Goal: Task Accomplishment & Management: Use online tool/utility

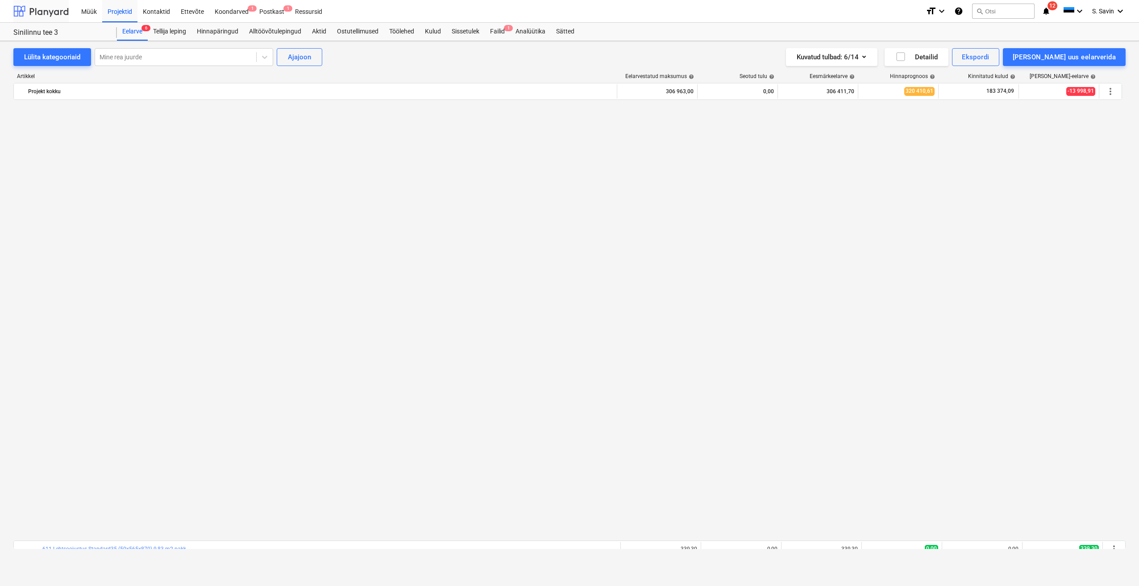
scroll to position [763, 0]
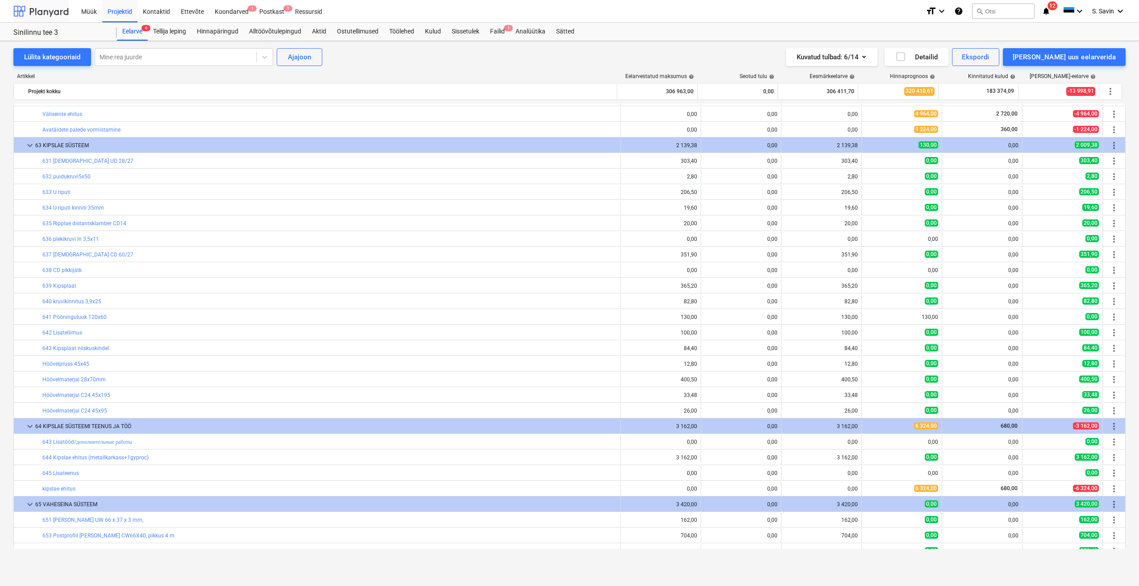
click at [60, 8] on div at bounding box center [40, 11] width 55 height 22
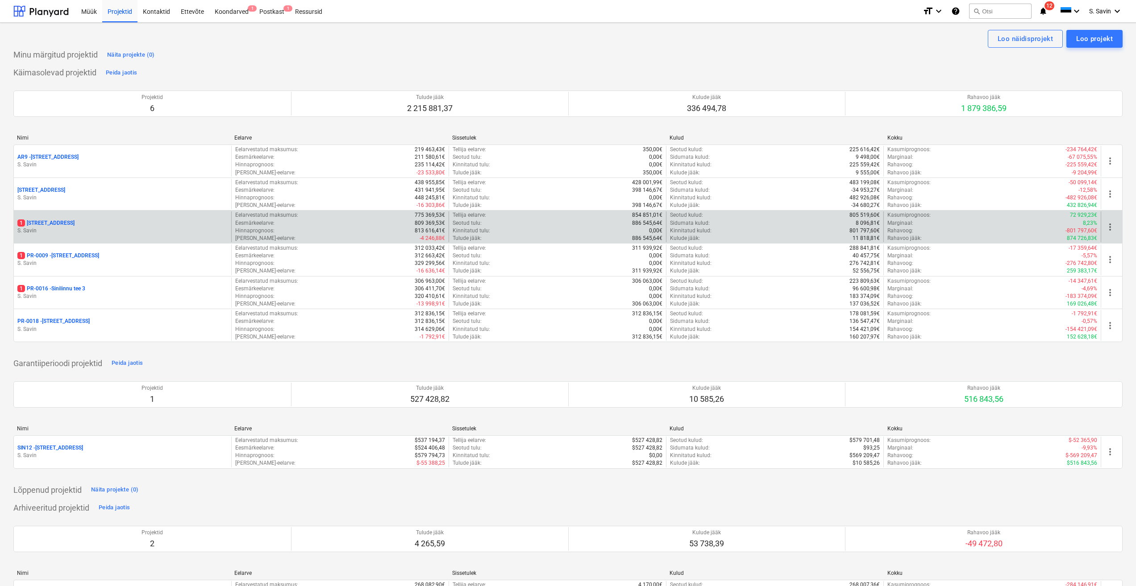
click at [137, 228] on p "S. Savin" at bounding box center [122, 231] width 210 height 8
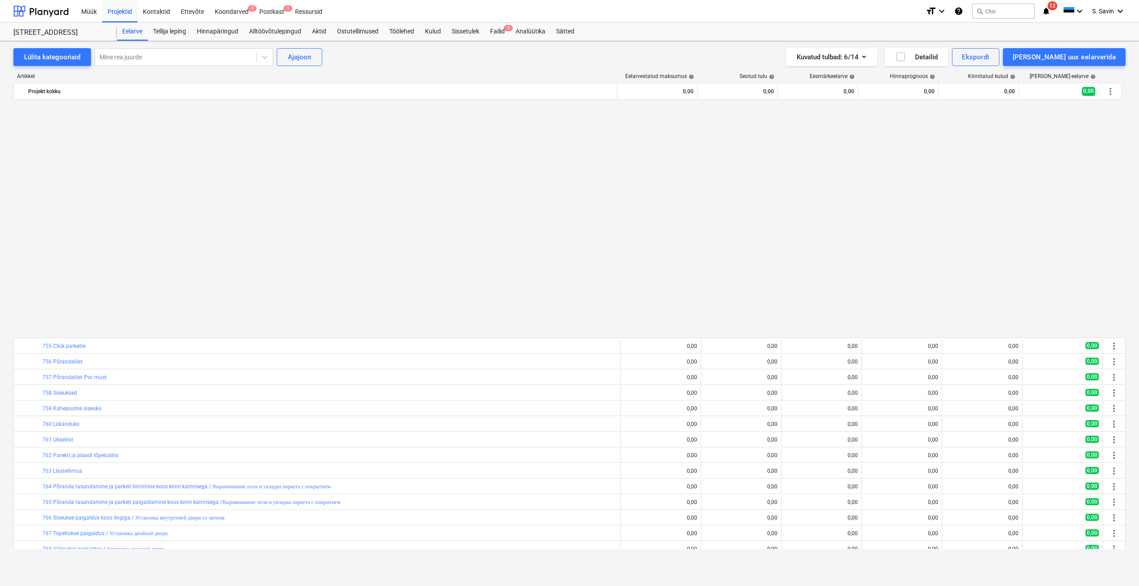
scroll to position [554, 0]
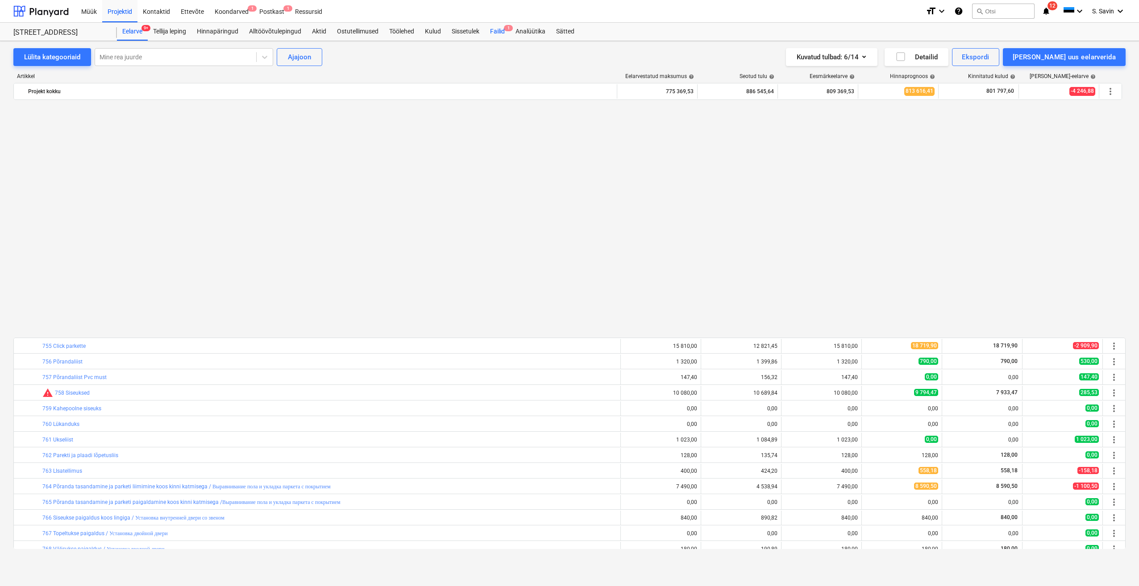
click at [499, 27] on div "Failid 1" at bounding box center [497, 32] width 25 height 18
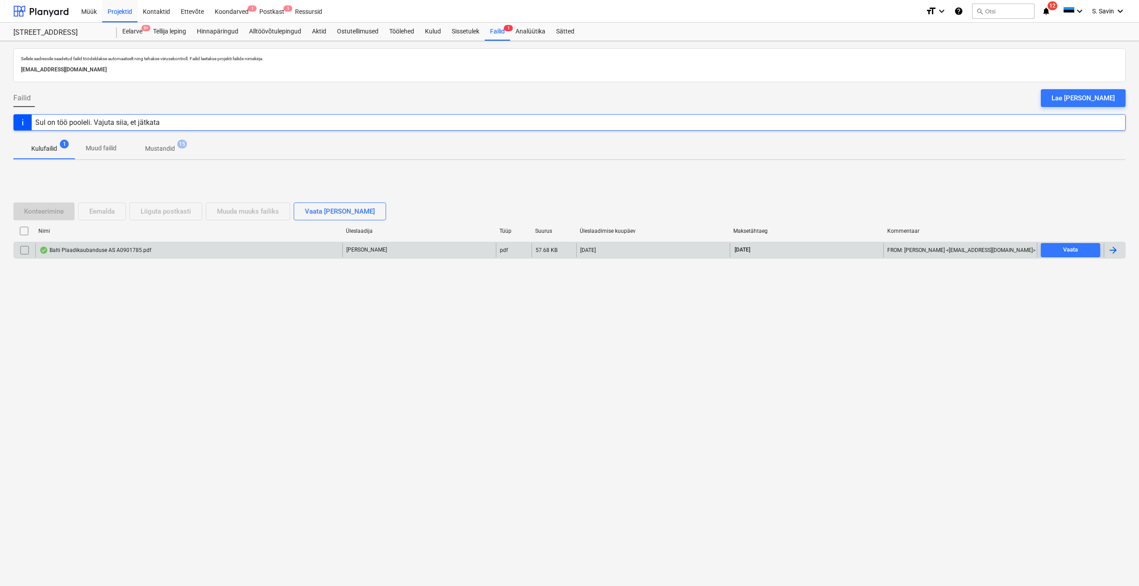
click at [1113, 254] on div at bounding box center [1113, 250] width 11 height 11
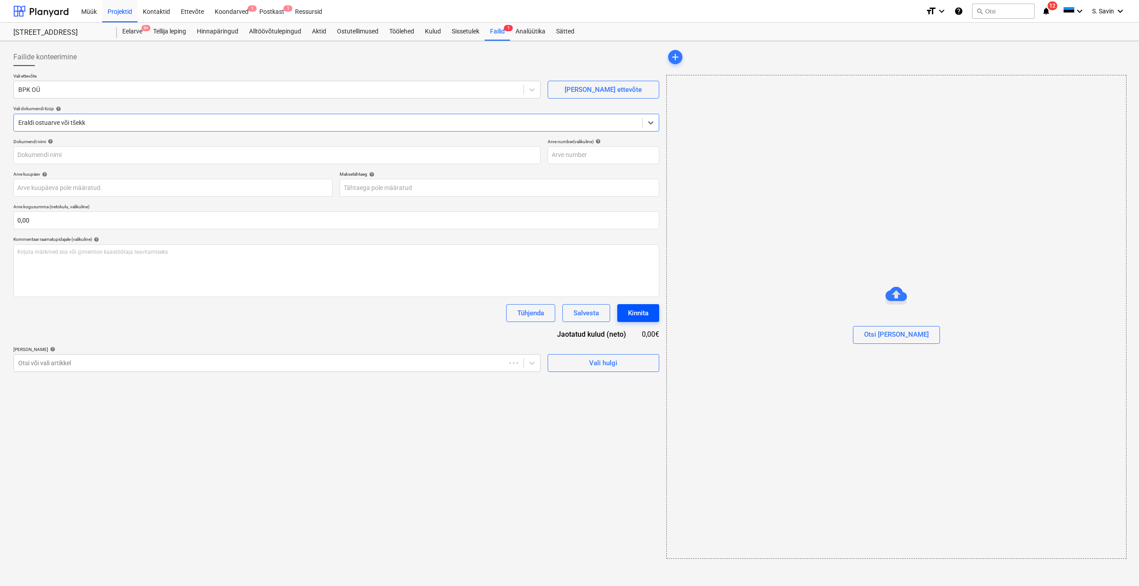
type input "A0901785"
type input "[DATE]"
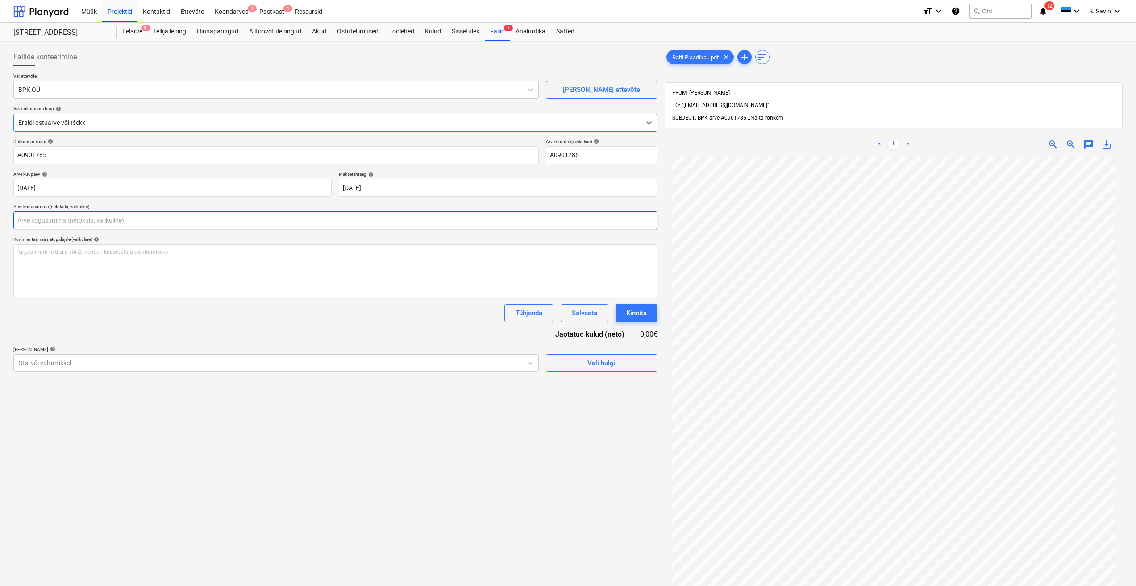
click at [107, 220] on input "text" at bounding box center [335, 221] width 644 height 18
type input "31,57"
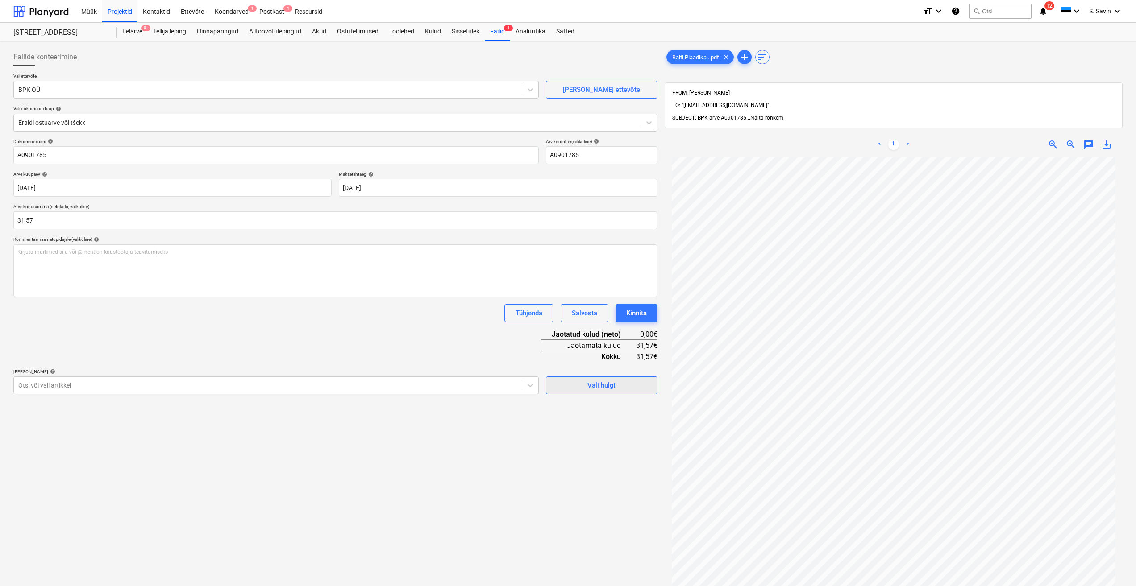
click at [614, 388] on div "Vali hulgi" at bounding box center [601, 386] width 28 height 12
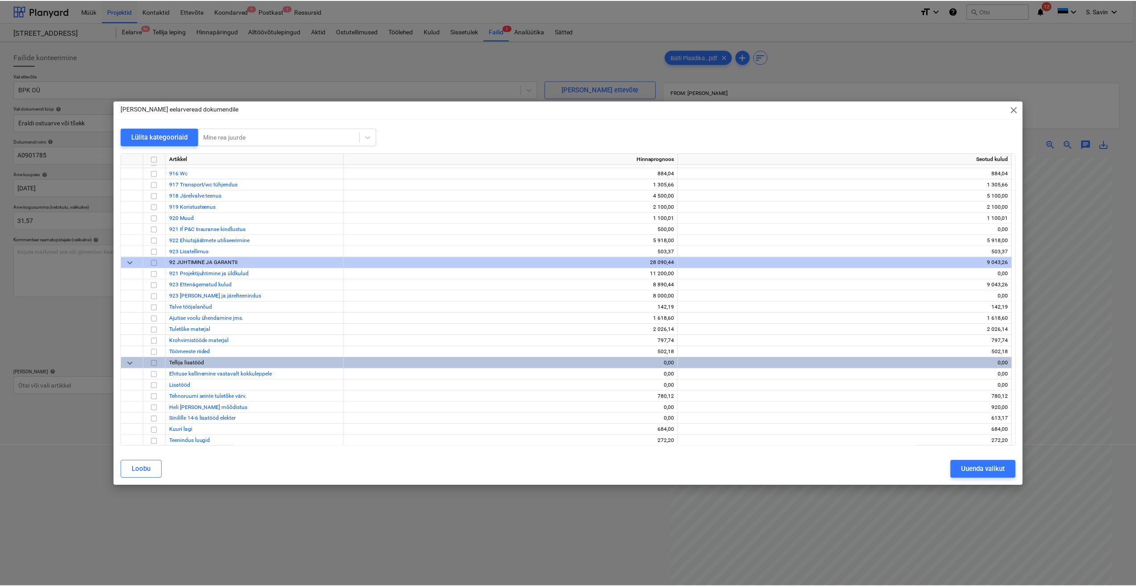
scroll to position [4839, 0]
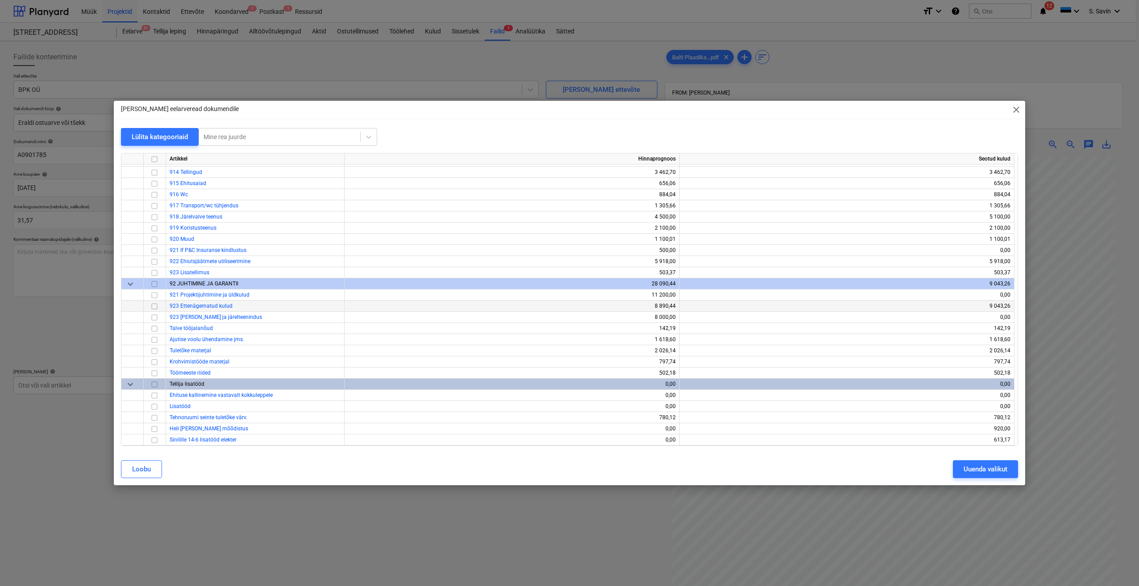
click at [154, 307] on input "checkbox" at bounding box center [154, 306] width 11 height 11
click at [995, 470] on div "Uuenda valikut" at bounding box center [985, 470] width 44 height 12
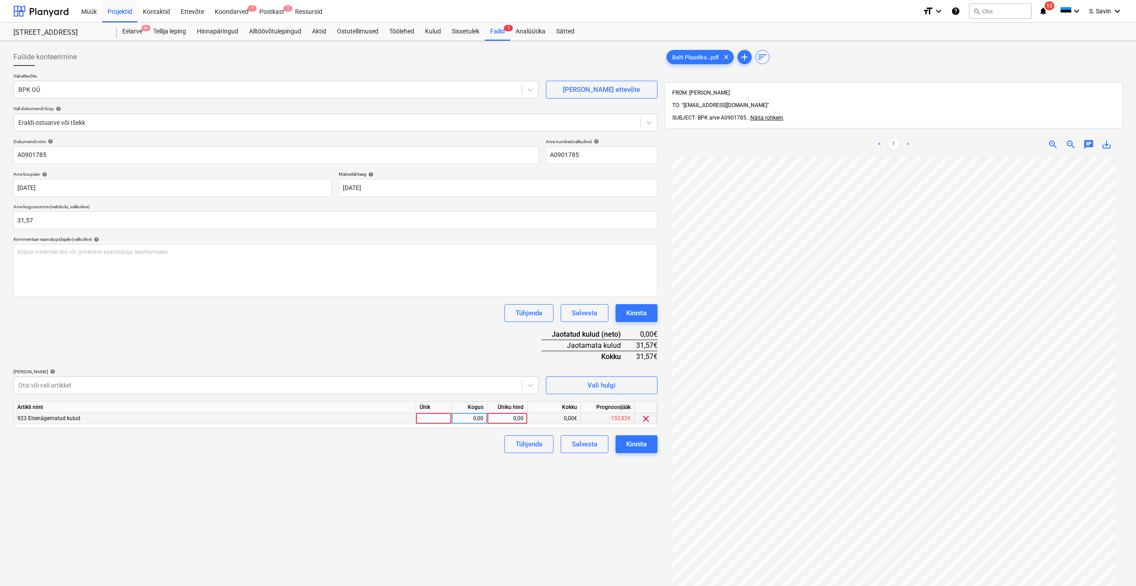
click at [438, 419] on div at bounding box center [434, 418] width 36 height 11
type input "kmpl."
click at [461, 417] on div "0,00" at bounding box center [469, 418] width 28 height 11
click at [508, 418] on div "0,00" at bounding box center [507, 418] width 33 height 11
type input "31,57"
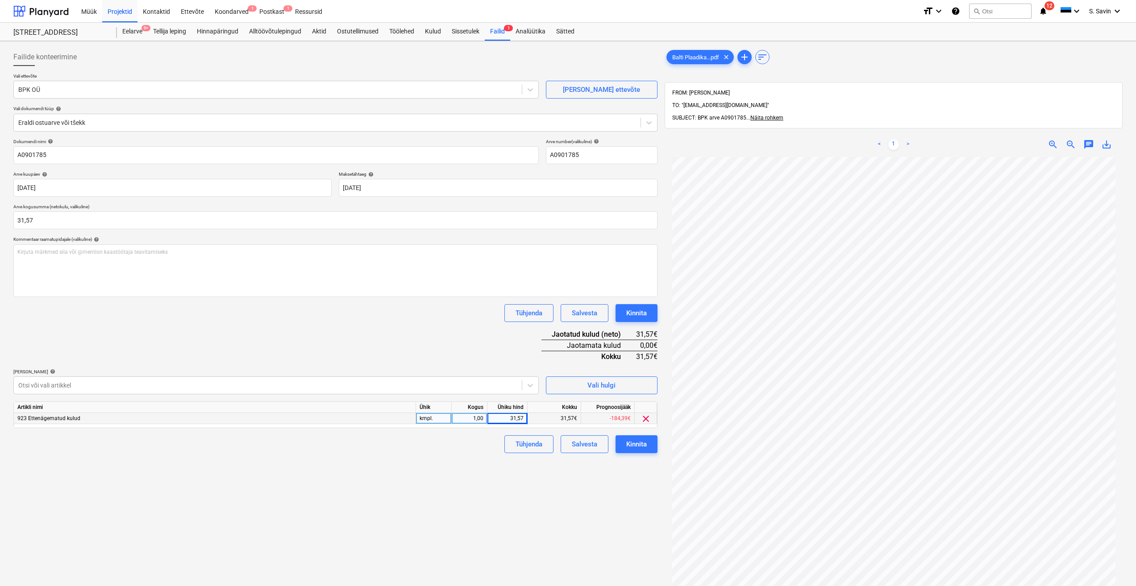
click at [489, 444] on div "Tühjenda Salvesta Kinnita" at bounding box center [335, 445] width 644 height 18
click at [649, 444] on button "Kinnita" at bounding box center [636, 445] width 42 height 18
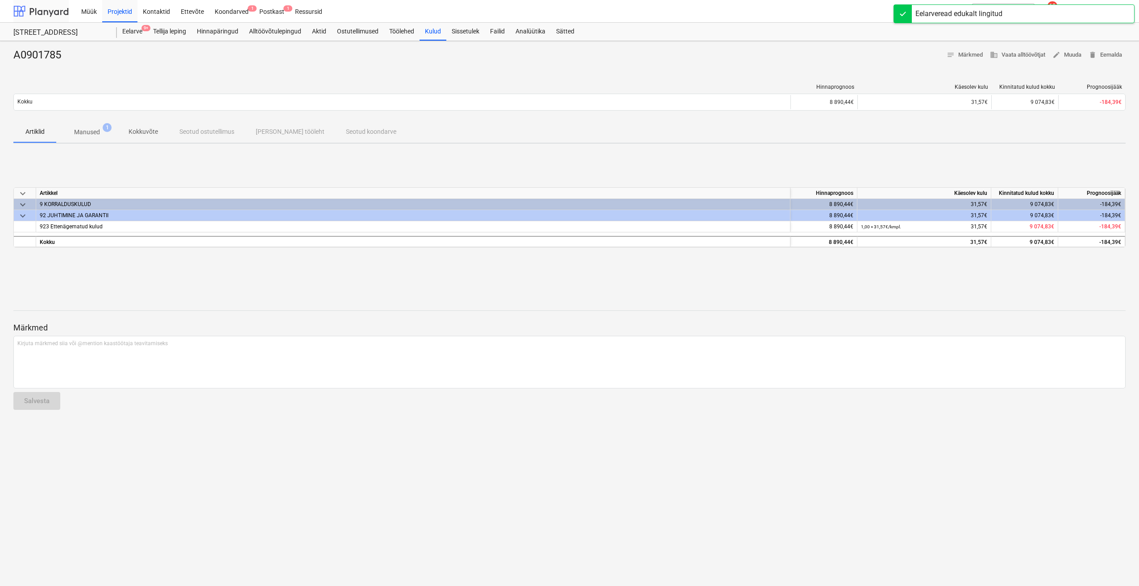
click at [45, 11] on div at bounding box center [40, 11] width 55 height 22
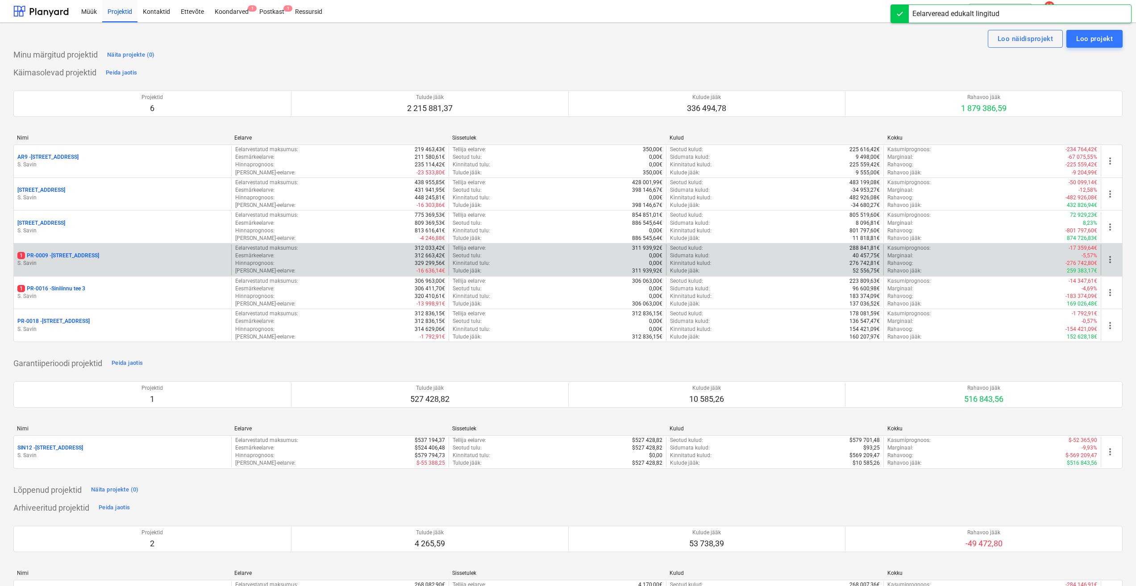
click at [80, 254] on div "1 PR-0009 - Pohla tee 4" at bounding box center [122, 256] width 210 height 8
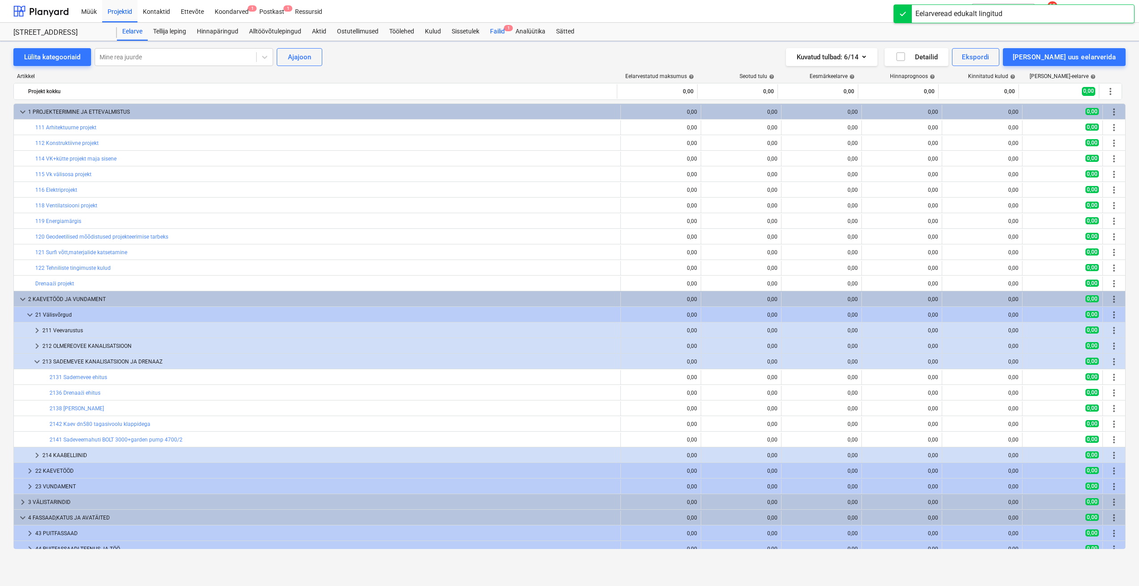
click at [506, 32] on div "Failid 1" at bounding box center [497, 32] width 25 height 18
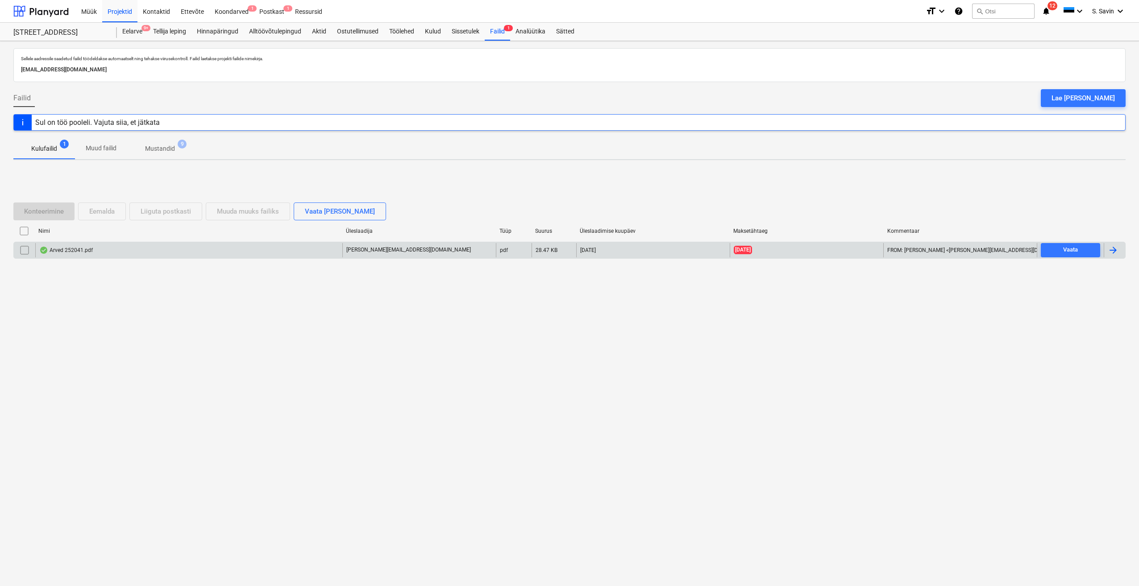
click at [1118, 246] on div at bounding box center [1113, 250] width 11 height 11
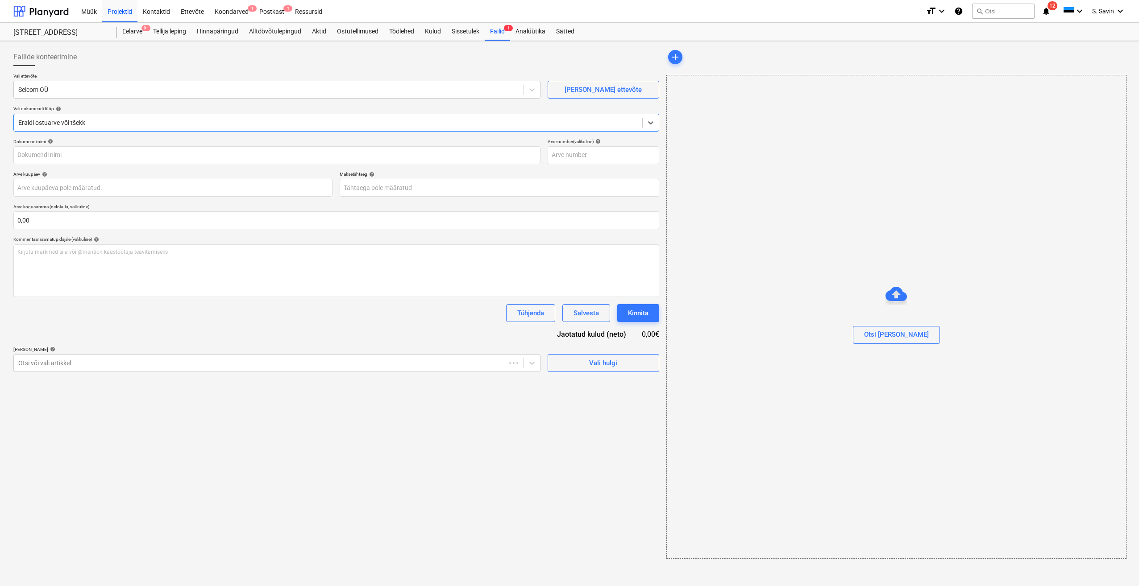
type input "252041"
type input "[DATE]"
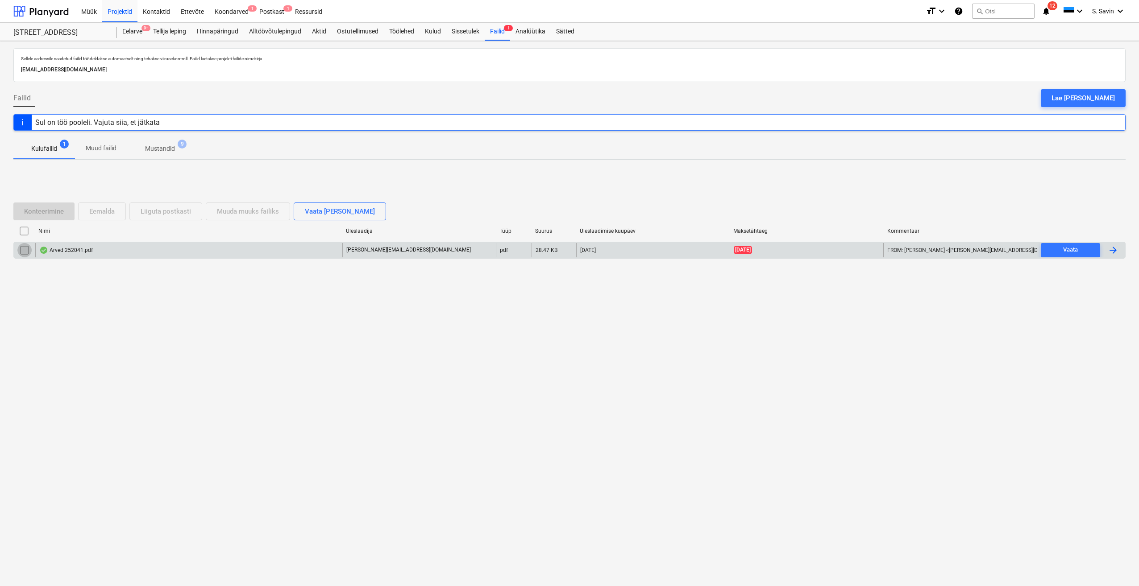
click at [29, 248] on input "checkbox" at bounding box center [24, 250] width 14 height 14
click at [170, 213] on div "Liiguta postkasti" at bounding box center [166, 212] width 50 height 12
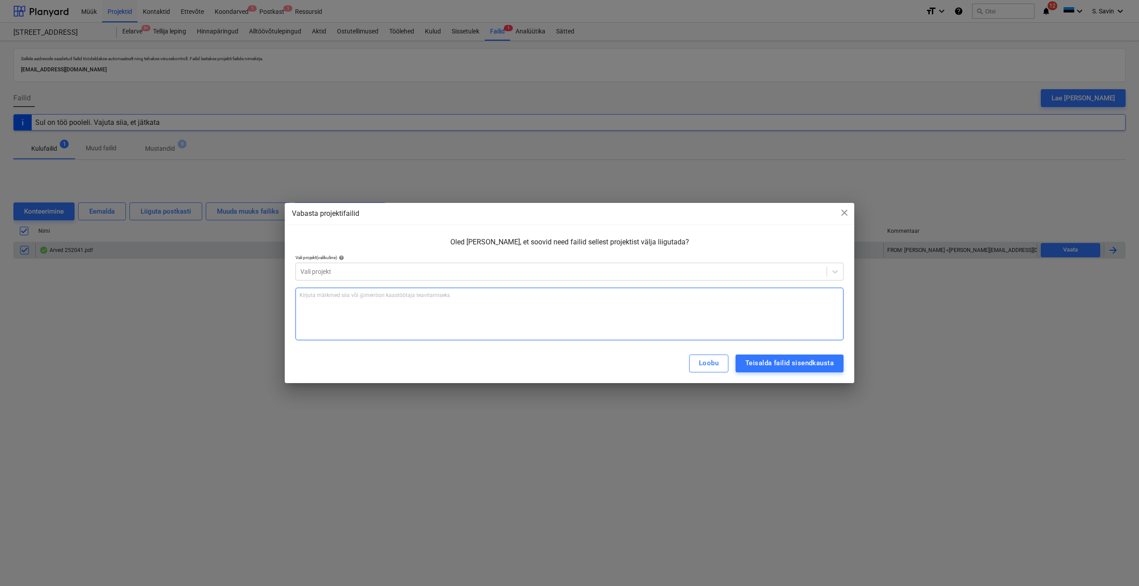
click at [355, 317] on div "Kirjuta märkmed siia või @mention kaastöötaja teavitamiseks ﻿" at bounding box center [569, 314] width 548 height 53
click at [792, 374] on div "[PERSON_NAME] failid sisendkausta" at bounding box center [569, 363] width 569 height 39
click at [786, 366] on div "Teisalda failid sisendkausta" at bounding box center [789, 363] width 88 height 12
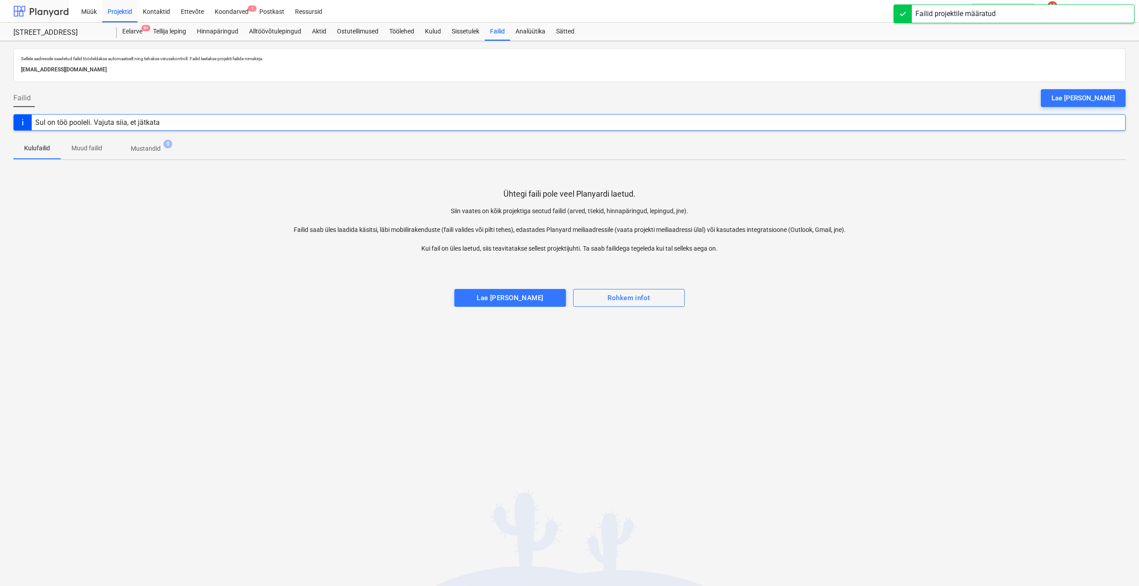
click at [41, 10] on div at bounding box center [40, 11] width 55 height 22
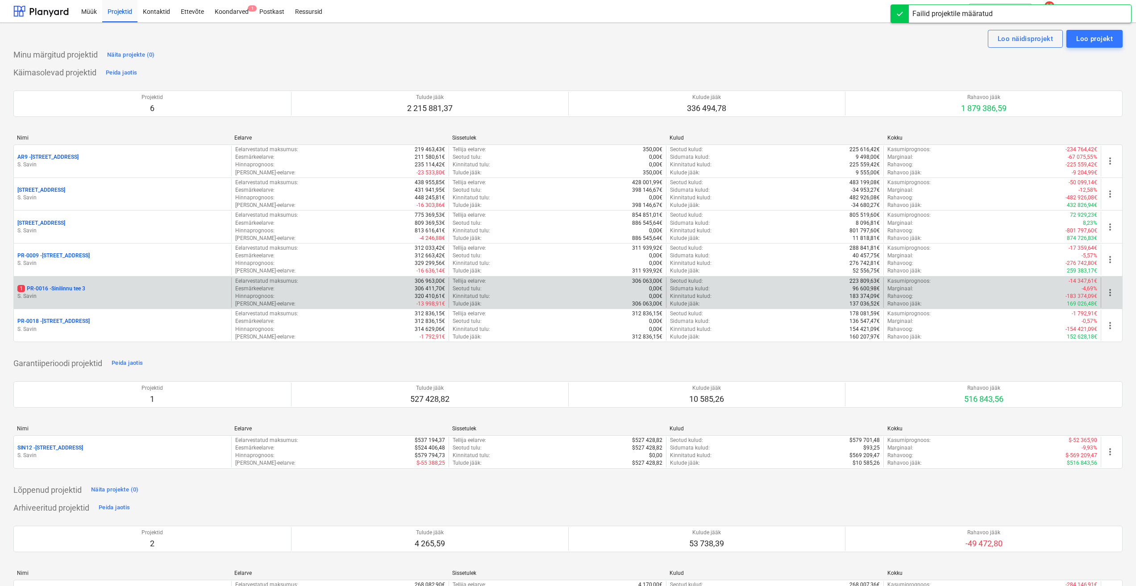
click at [91, 287] on div "1 PR-0016 - Sinilinnu tee 3" at bounding box center [122, 289] width 210 height 8
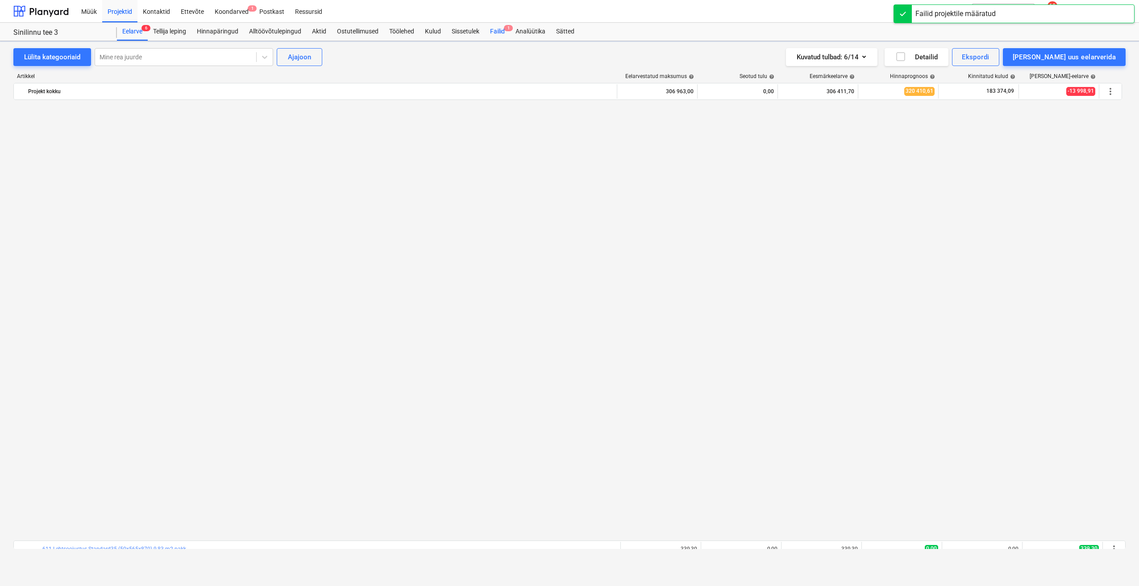
click at [498, 33] on div "Failid 1" at bounding box center [497, 32] width 25 height 18
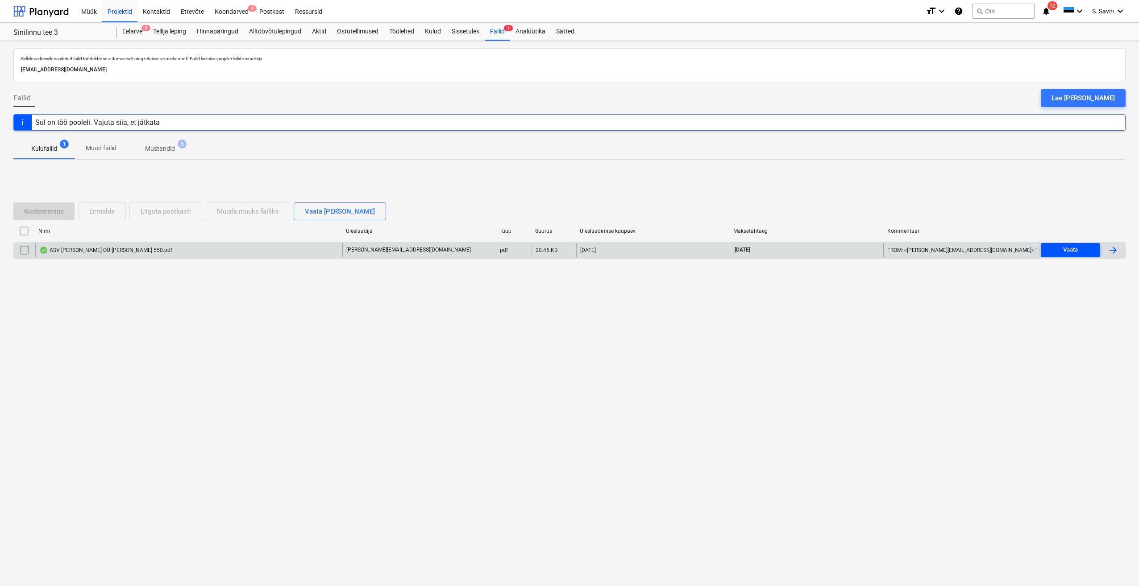
click at [1078, 246] on div "Vaata" at bounding box center [1070, 250] width 15 height 10
click at [1116, 249] on div at bounding box center [1113, 250] width 11 height 11
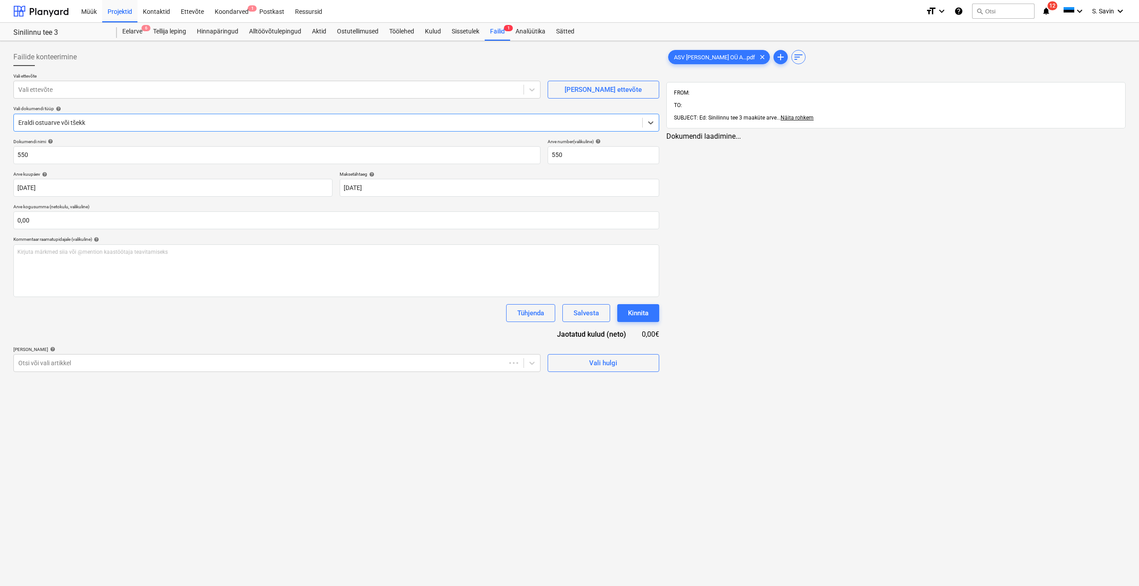
type input "550"
type input "[DATE]"
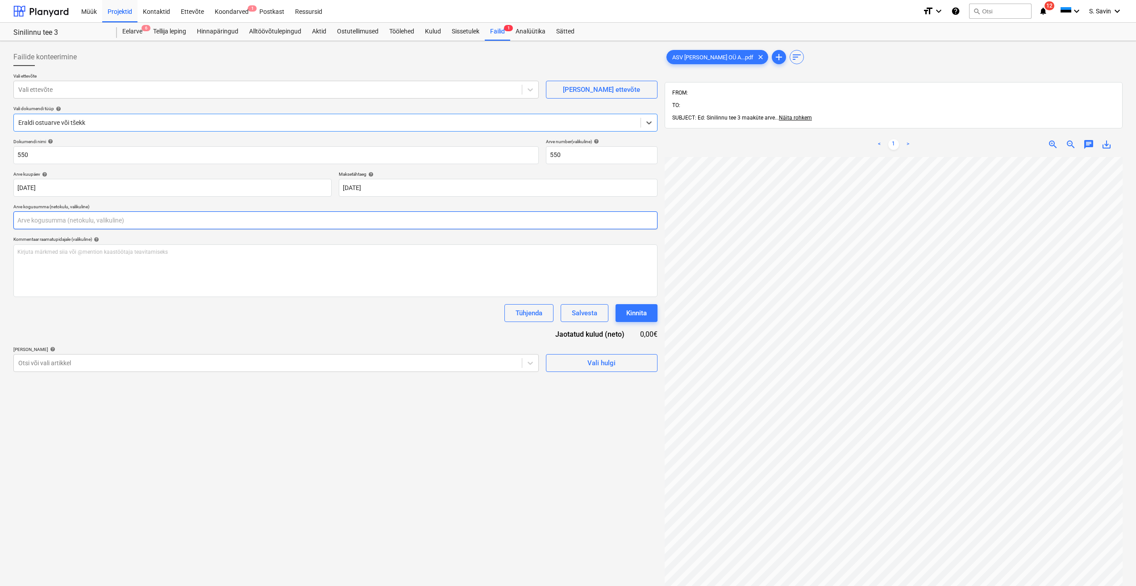
click at [33, 226] on input "text" at bounding box center [335, 221] width 644 height 18
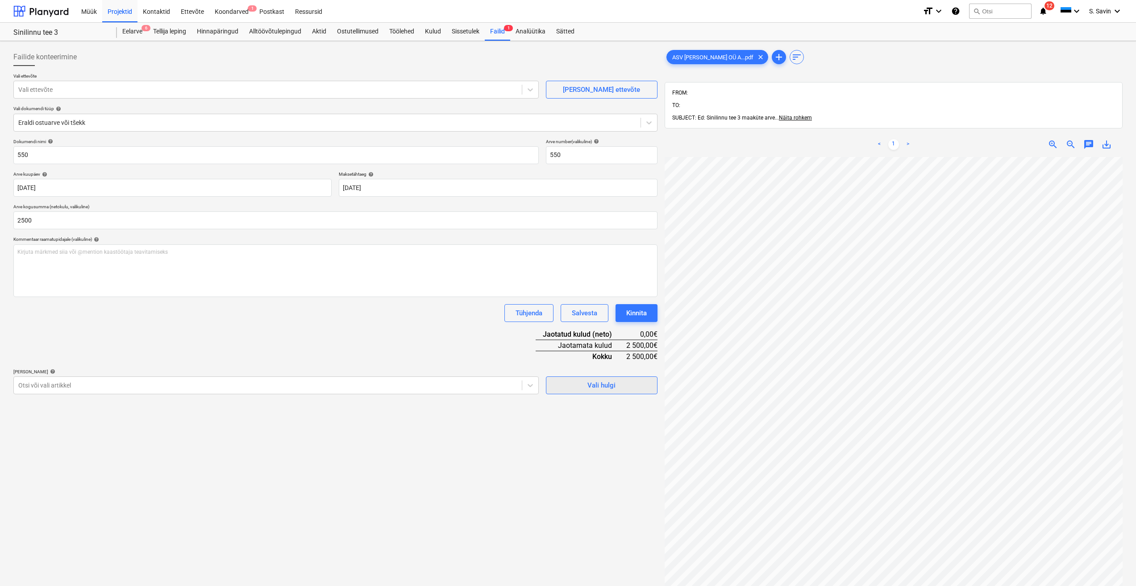
type input "2 500,00"
click at [587, 386] on span "Vali hulgi" at bounding box center [601, 386] width 89 height 12
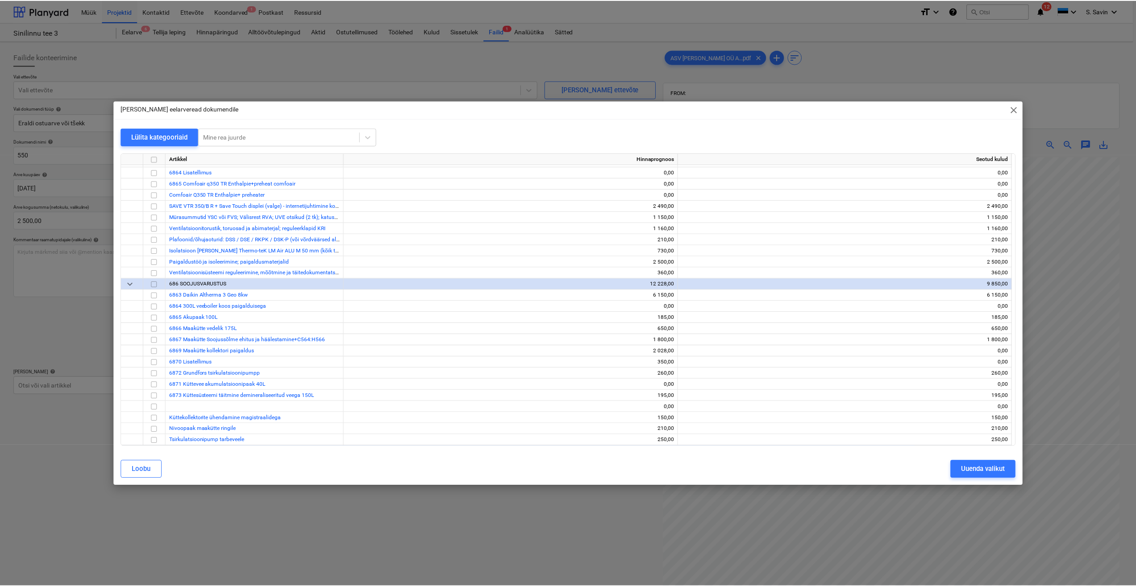
scroll to position [4895, 0]
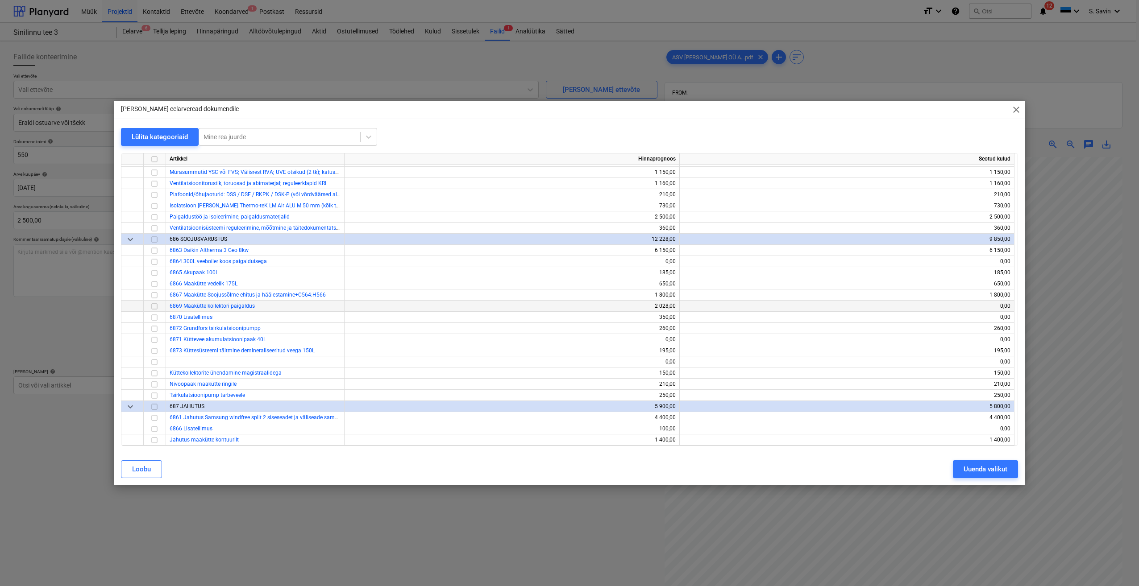
click at [156, 308] on input "checkbox" at bounding box center [154, 306] width 11 height 11
click at [984, 468] on div "Uuenda valikut" at bounding box center [985, 470] width 44 height 12
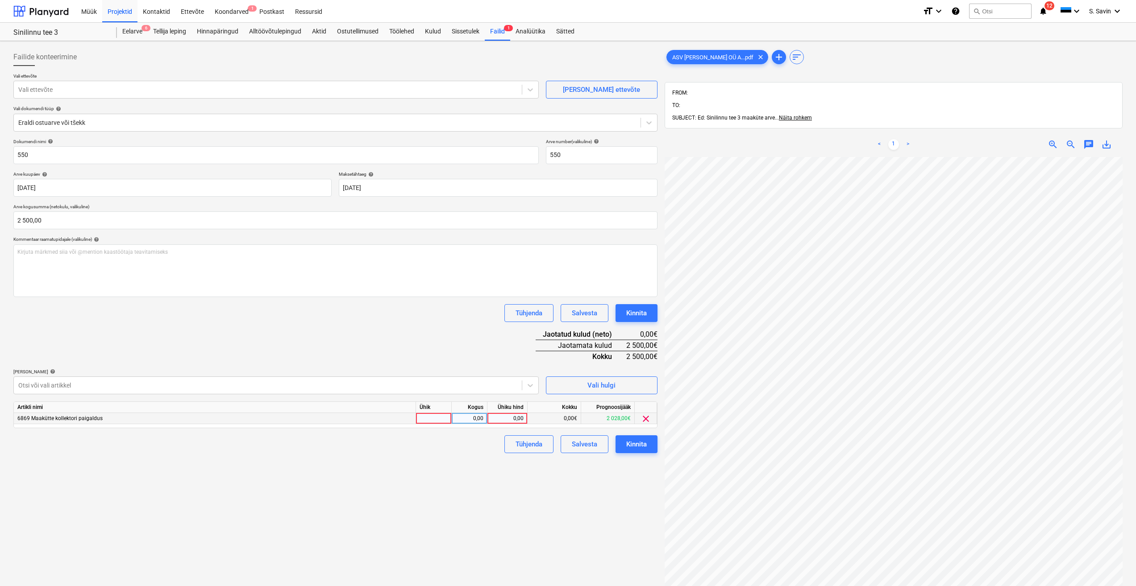
click at [443, 416] on div at bounding box center [434, 418] width 36 height 11
type input "kmpl."
click at [472, 415] on div "0,00" at bounding box center [469, 418] width 28 height 11
click at [502, 420] on div "0,00" at bounding box center [507, 418] width 33 height 11
type input "2500"
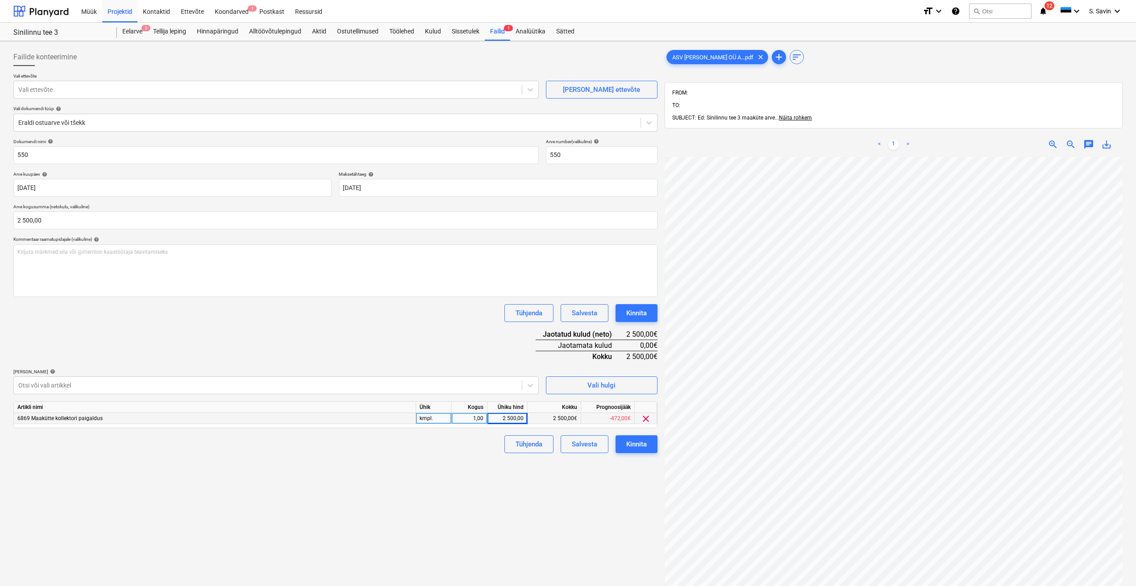
click at [483, 458] on div "Failide konteerimine Vali ettevõte Vali ettevõte [PERSON_NAME] uus ettevõte Val…" at bounding box center [335, 383] width 651 height 677
click at [649, 445] on button "Kinnita" at bounding box center [636, 445] width 42 height 18
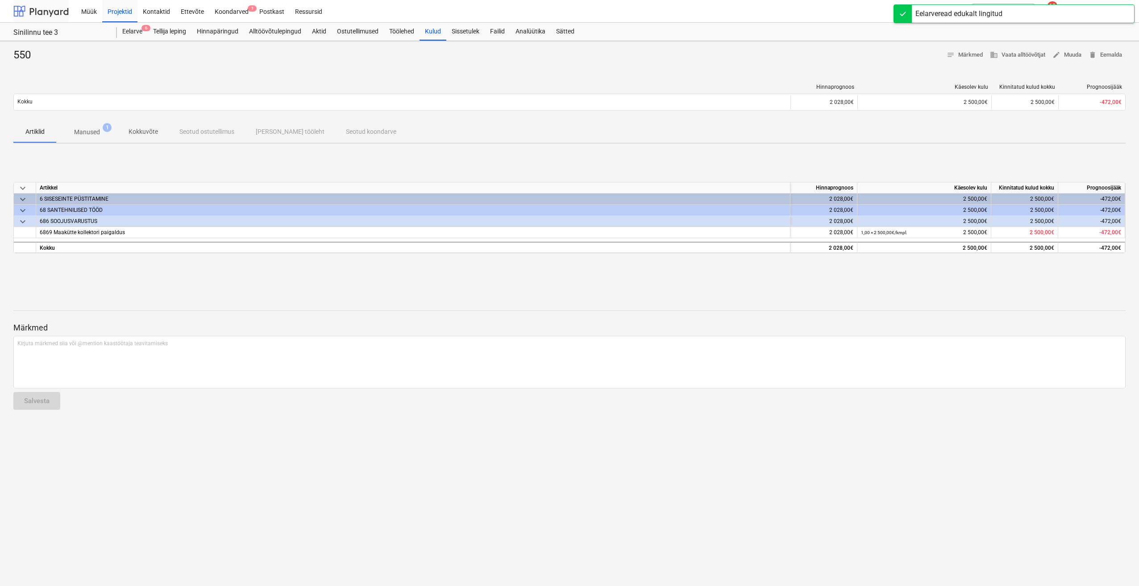
drag, startPoint x: 49, startPoint y: 12, endPoint x: 56, endPoint y: 15, distance: 7.8
click at [49, 12] on div at bounding box center [40, 11] width 55 height 22
